Goal: Information Seeking & Learning: Learn about a topic

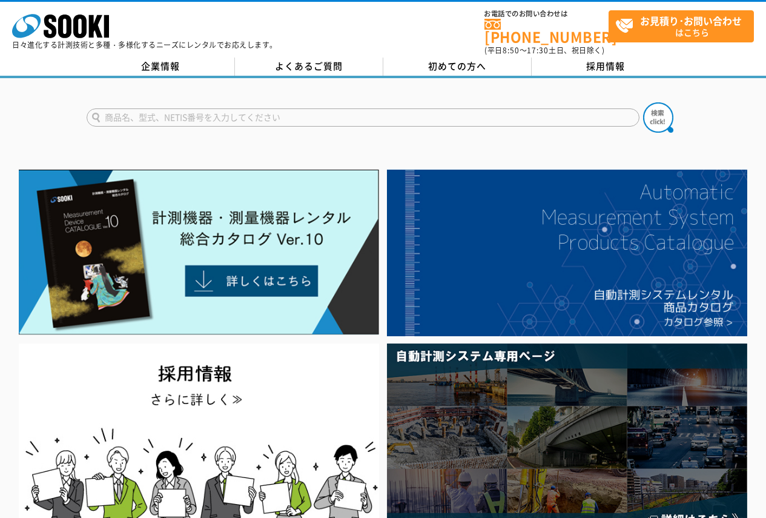
click at [165, 111] on input "text" at bounding box center [363, 117] width 553 height 18
paste input "Das Loop"
type input "Das Loop"
click at [643, 102] on button at bounding box center [658, 117] width 30 height 30
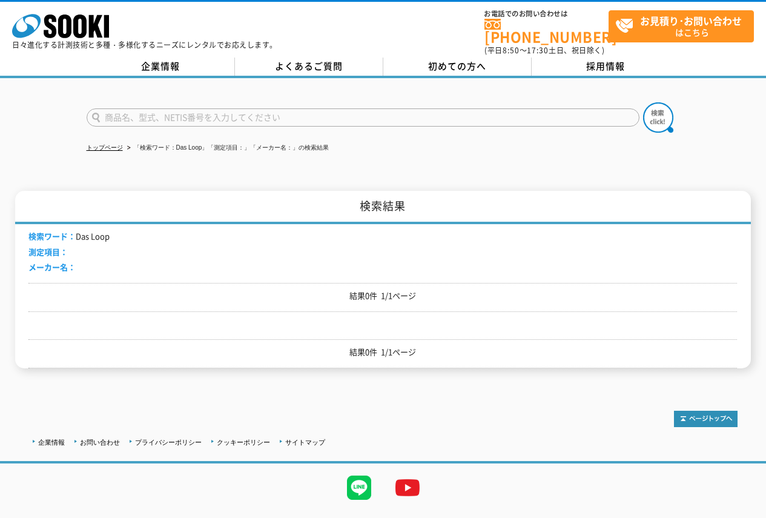
click at [89, 230] on li "検索ワード： Das Loop" at bounding box center [68, 236] width 81 height 13
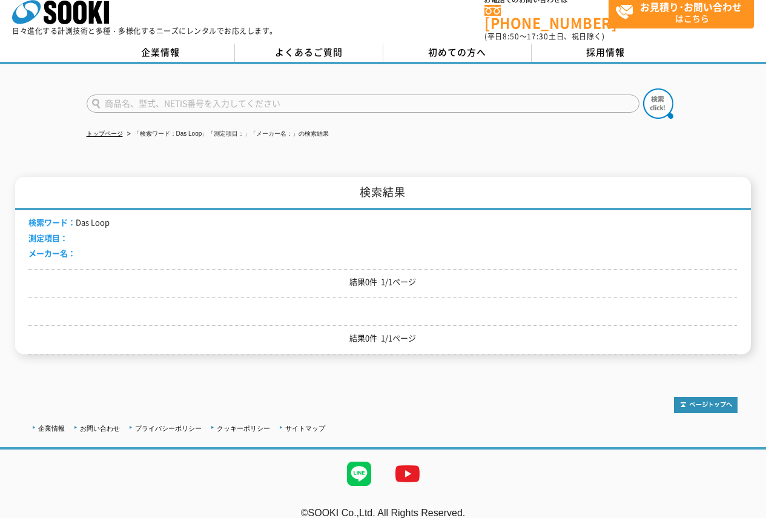
scroll to position [21, 0]
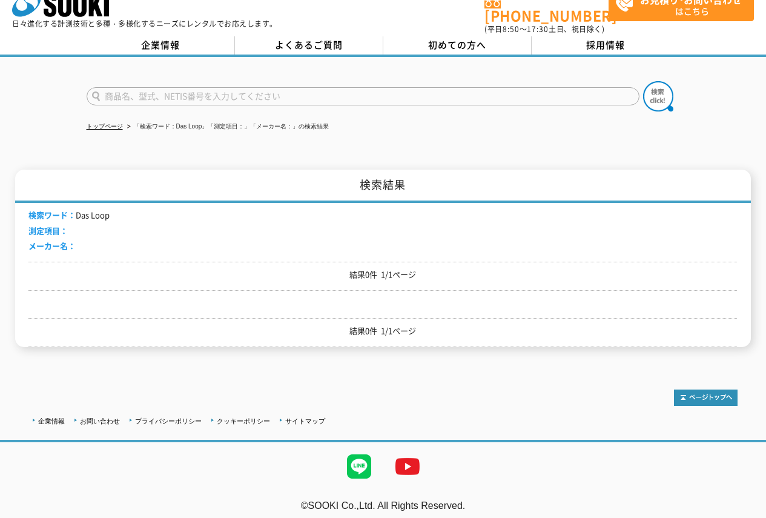
click at [171, 90] on input "text" at bounding box center [363, 96] width 553 height 18
paste input "スマートヘルメットシステム"
type input "スマートヘルメットシステム"
click at [643, 81] on button at bounding box center [658, 96] width 30 height 30
